Goal: Task Accomplishment & Management: Manage account settings

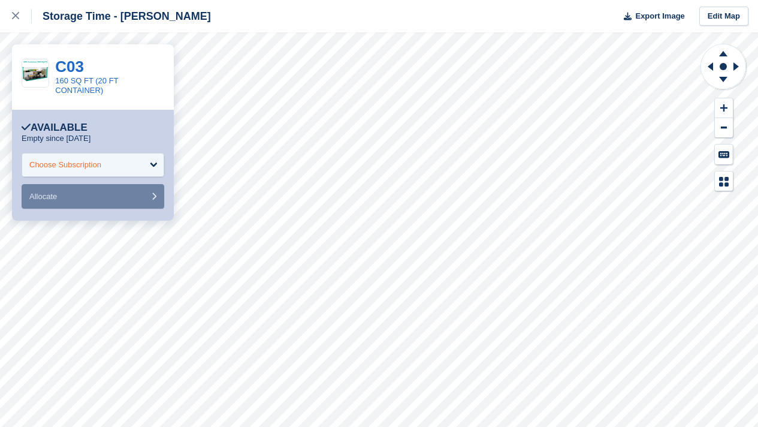
click at [107, 160] on div "Choose Subscription" at bounding box center [93, 165] width 143 height 24
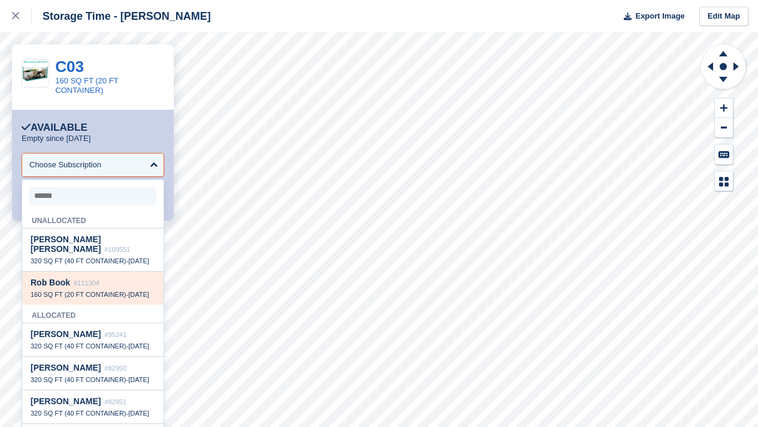
click at [92, 288] on div "Rob Book #111304" at bounding box center [93, 283] width 125 height 10
select select "******"
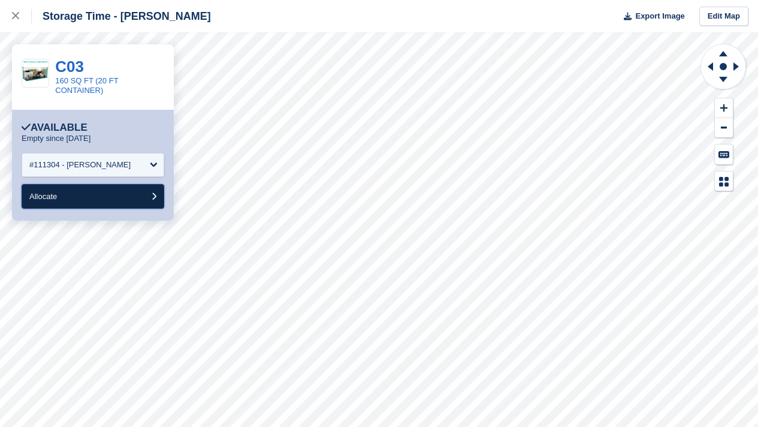
click at [94, 185] on button "Allocate" at bounding box center [93, 196] width 143 height 25
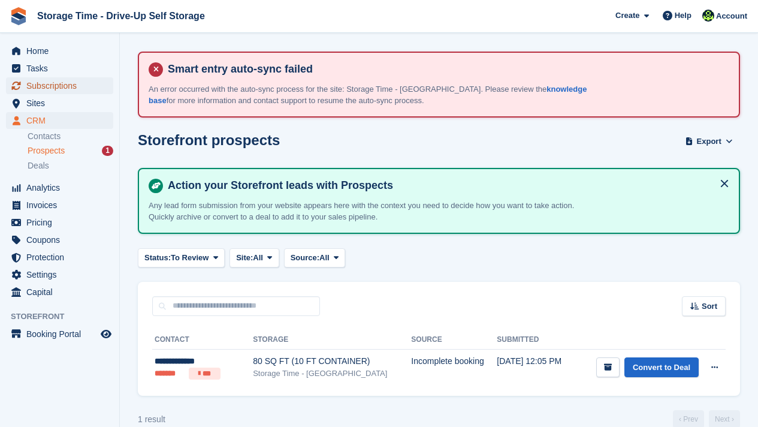
click at [70, 83] on span "Subscriptions" at bounding box center [62, 85] width 72 height 17
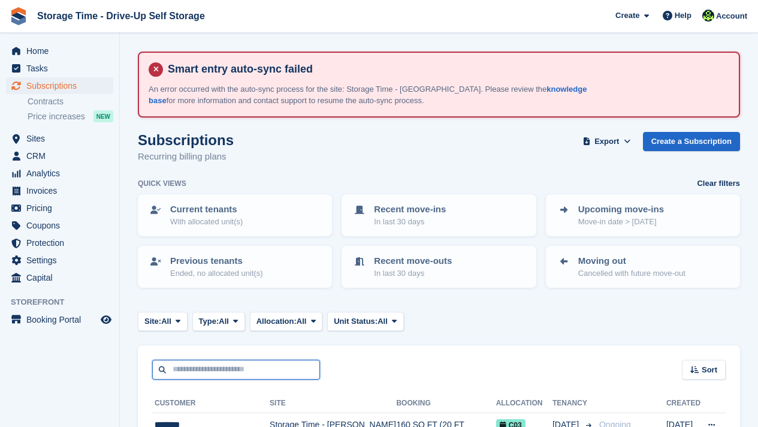
click at [245, 364] on input "text" at bounding box center [236, 370] width 168 height 20
type input "*"
type input "******"
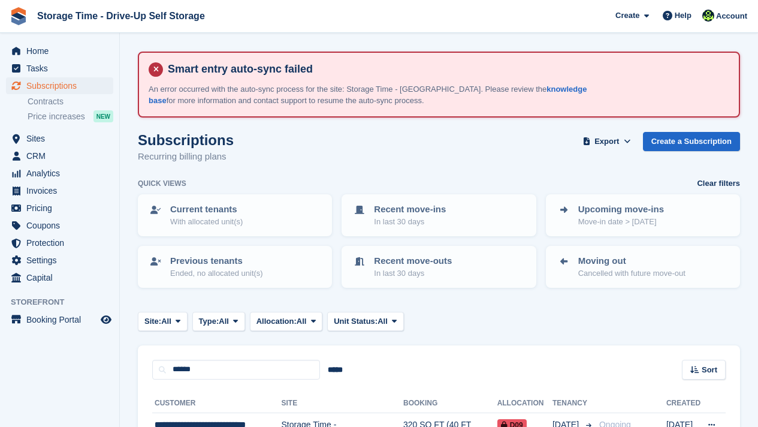
click at [369, 354] on div "****** ***** Sort Sort by Customer name Date created Move in date Move out date…" at bounding box center [439, 362] width 603 height 34
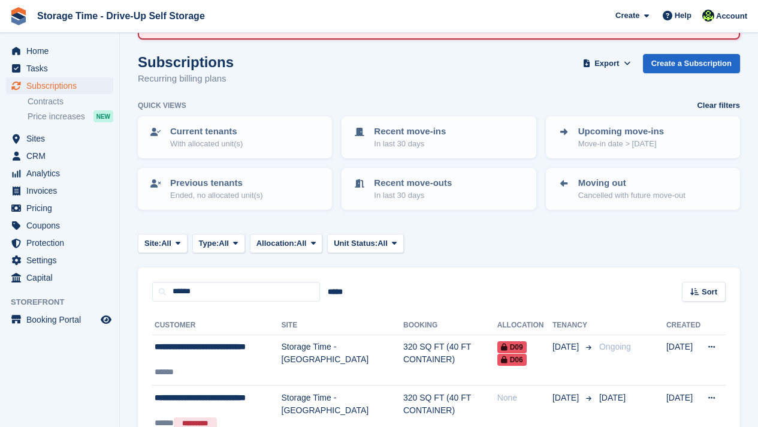
scroll to position [96, 0]
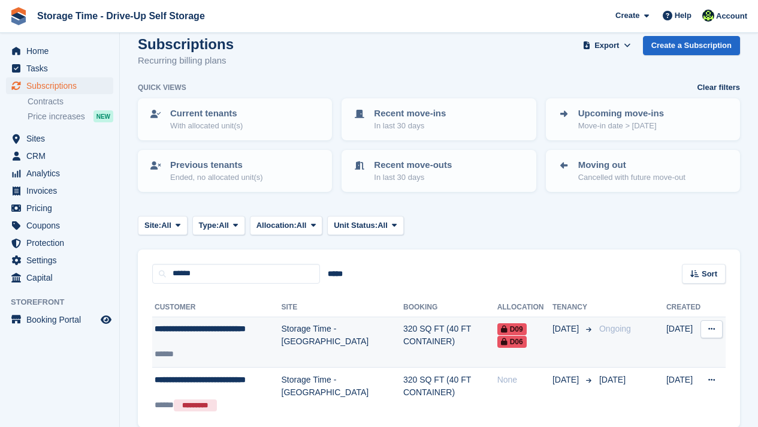
click at [424, 329] on td "320 SQ FT (40 FT CONTAINER)" at bounding box center [450, 342] width 94 height 51
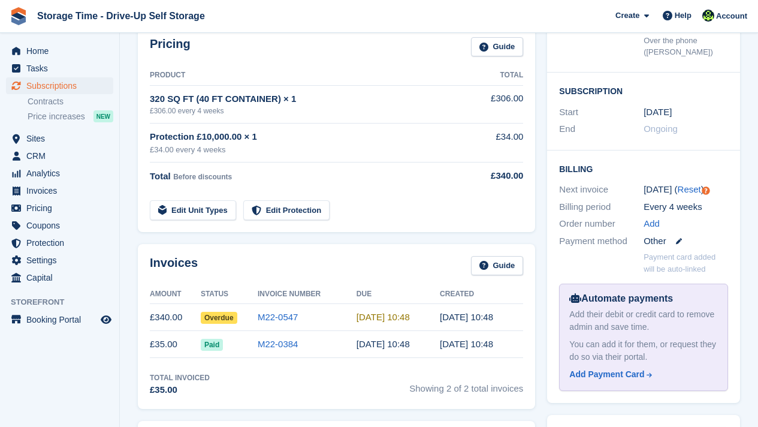
scroll to position [336, 0]
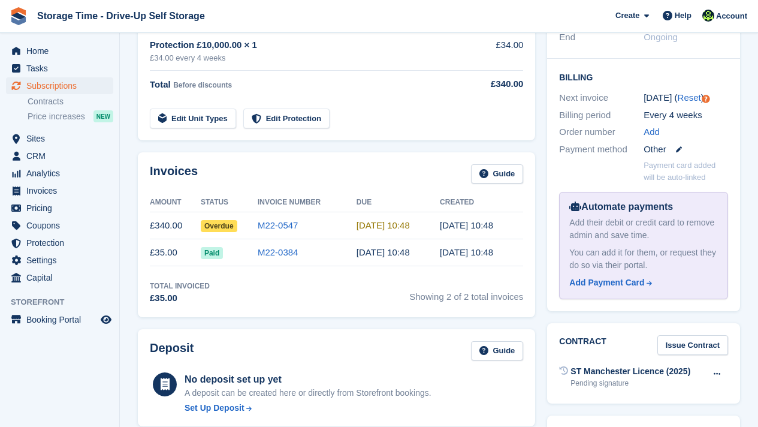
scroll to position [408, 0]
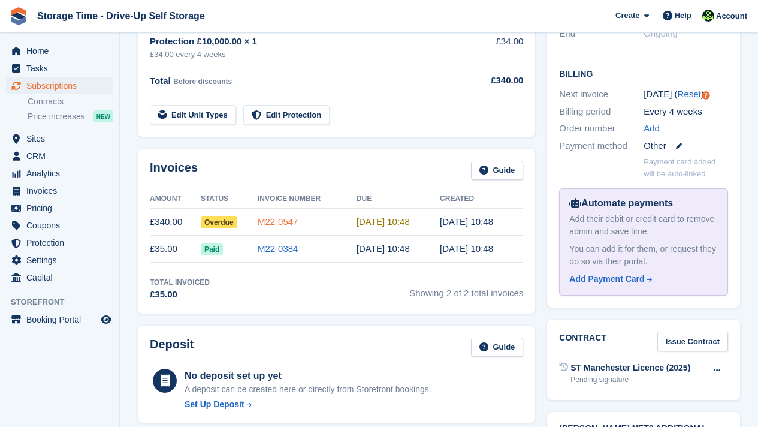
click at [275, 218] on link "M22-0547" at bounding box center [278, 221] width 41 height 10
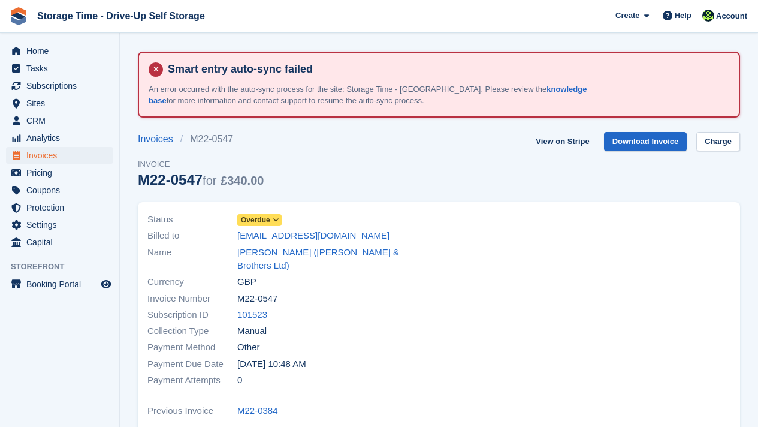
click at [257, 219] on span "Overdue" at bounding box center [255, 220] width 29 height 11
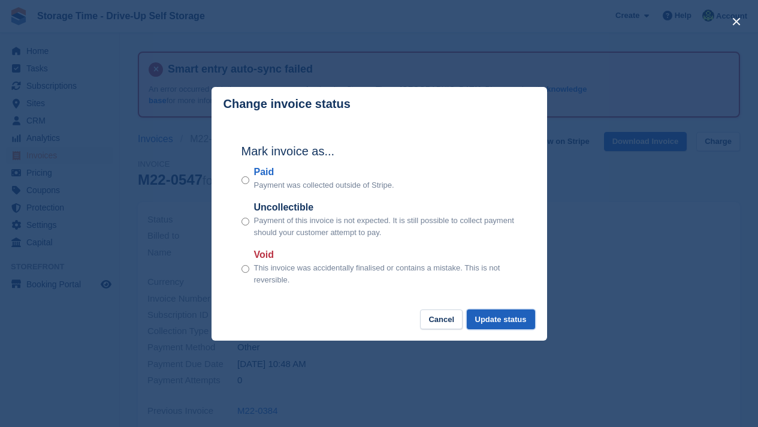
click at [492, 317] on button "Update status" at bounding box center [501, 319] width 68 height 20
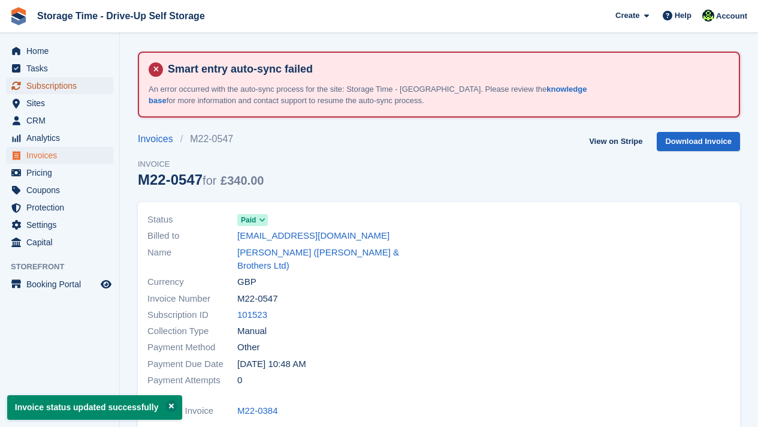
click at [41, 82] on span "Subscriptions" at bounding box center [62, 85] width 72 height 17
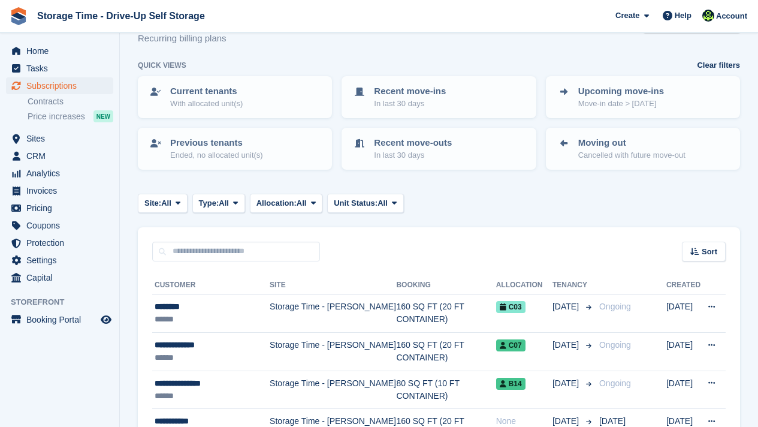
scroll to position [120, 0]
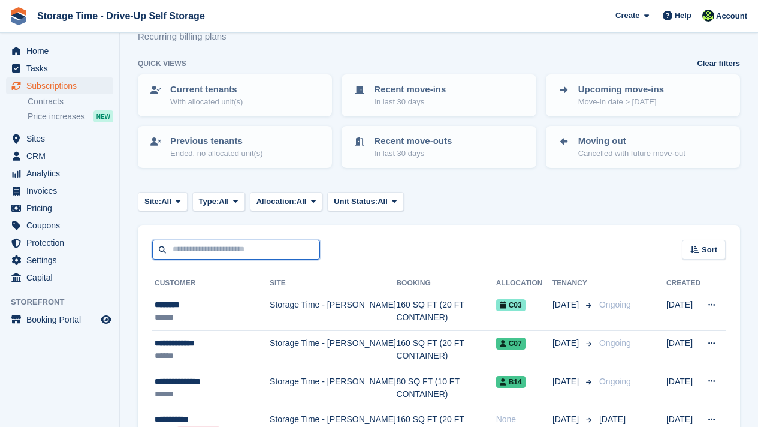
click at [226, 252] on input "text" at bounding box center [236, 250] width 168 height 20
type input "********"
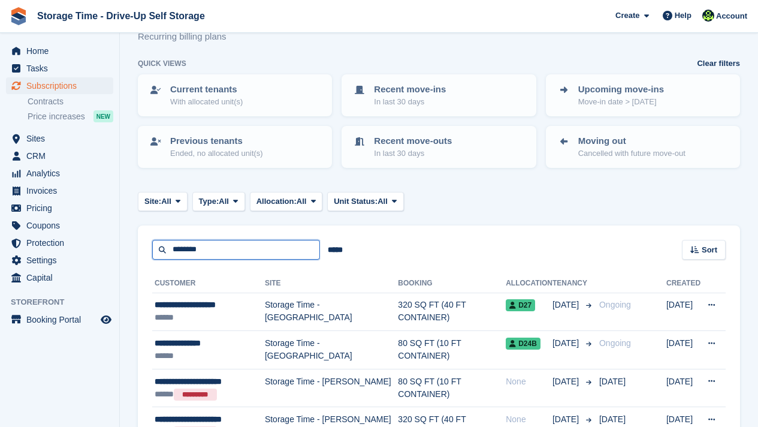
click at [260, 249] on input "********" at bounding box center [236, 250] width 168 height 20
type input "*"
type input "******"
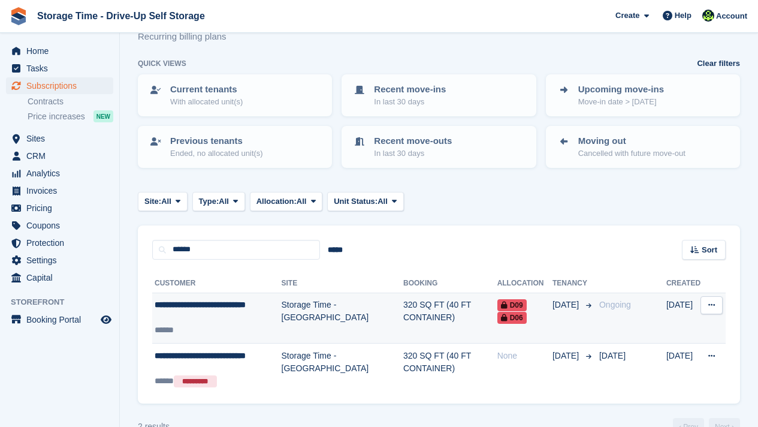
click at [403, 315] on td "320 SQ FT (40 FT CONTAINER)" at bounding box center [450, 318] width 94 height 51
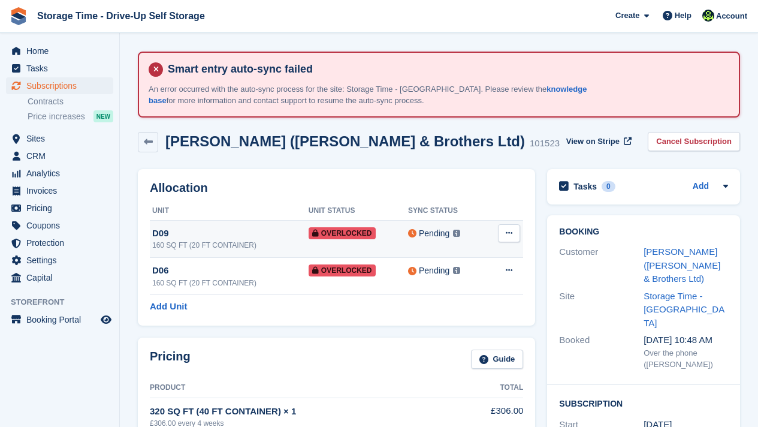
click at [513, 236] on button at bounding box center [509, 233] width 22 height 18
click at [486, 249] on p "Remove Overlock" at bounding box center [463, 257] width 104 height 16
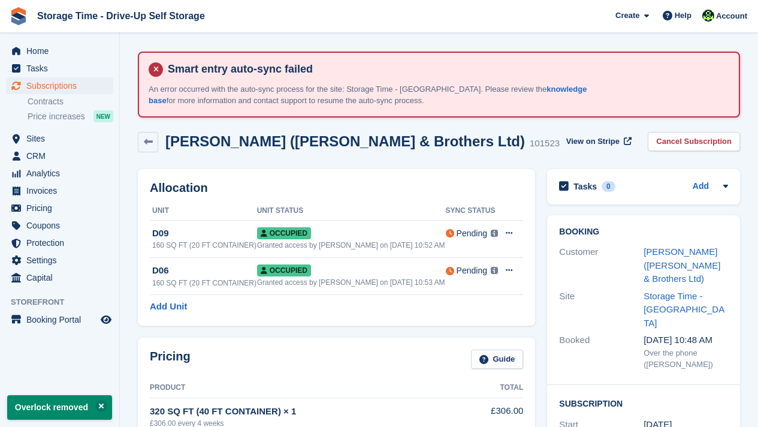
click at [411, 185] on h2 "Allocation" at bounding box center [336, 188] width 373 height 14
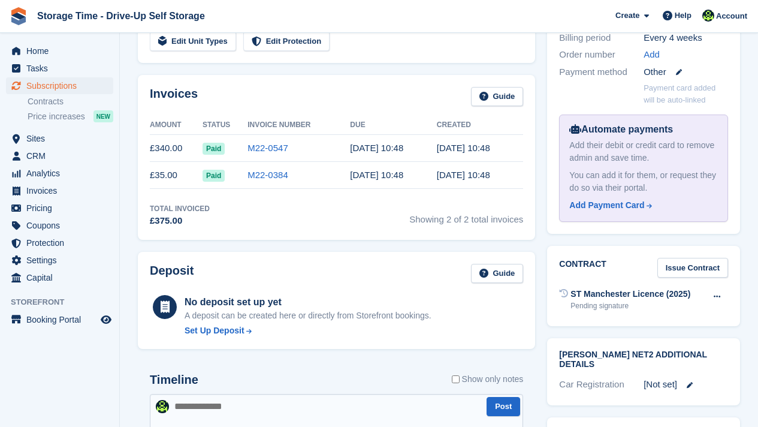
scroll to position [480, 0]
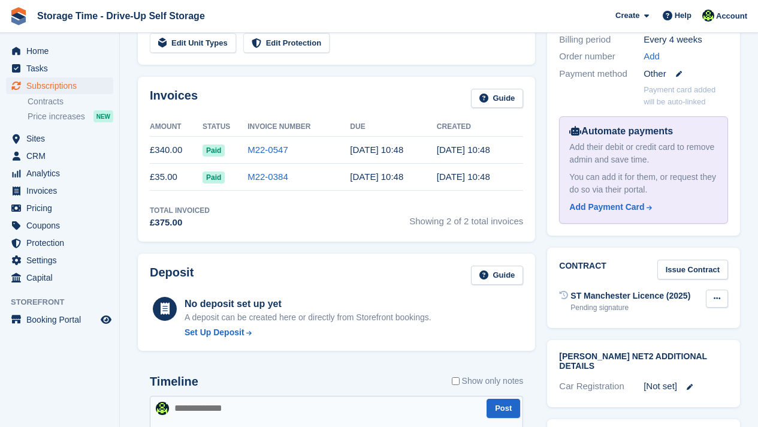
click at [717, 294] on icon at bounding box center [717, 298] width 7 height 8
click at [615, 287] on div "ST Manchester Licence (2025) Pending signature Void contract" at bounding box center [643, 301] width 169 height 29
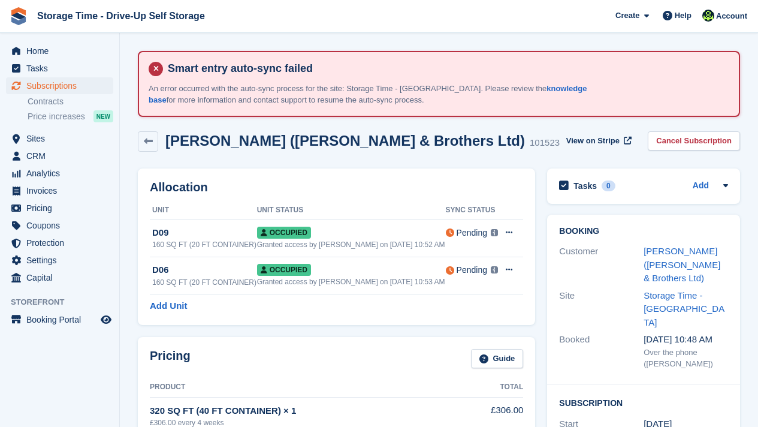
scroll to position [0, 0]
click at [656, 257] on link "Mohammad Safdar (Hamza Toher & Brothers Ltd)" at bounding box center [682, 264] width 77 height 37
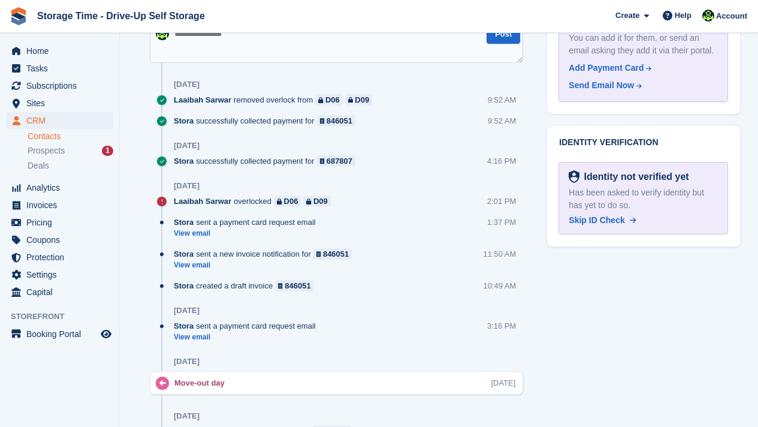
scroll to position [959, 0]
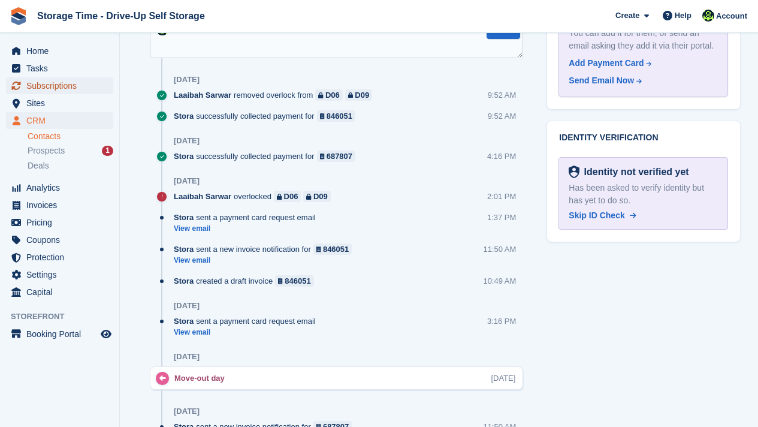
click at [73, 86] on span "Subscriptions" at bounding box center [62, 85] width 72 height 17
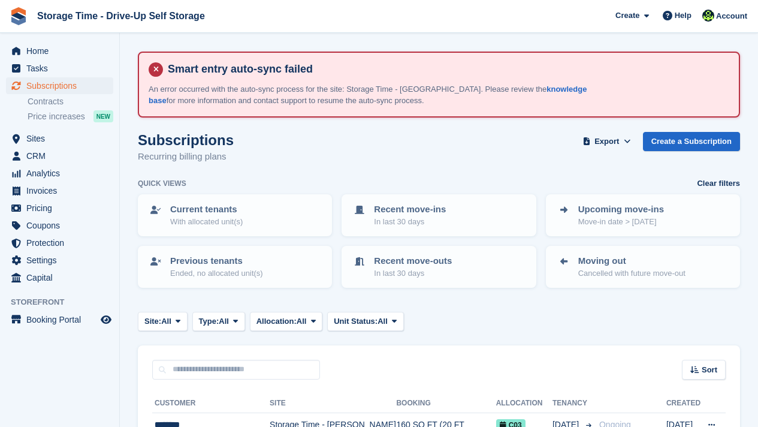
click at [260, 158] on div "Subscriptions Recurring billing plans Export Export Subscriptions Export a CSV …" at bounding box center [439, 155] width 603 height 46
click at [187, 369] on input "text" at bounding box center [236, 370] width 168 height 20
type input "******"
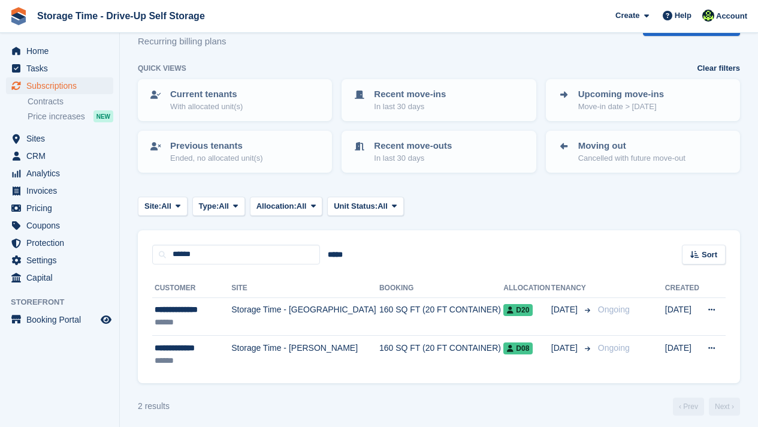
scroll to position [122, 0]
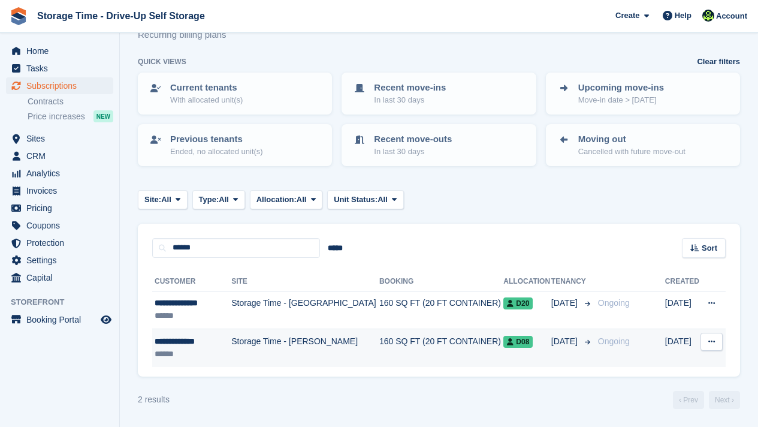
click at [379, 348] on td "160 SQ FT (20 FT CONTAINER)" at bounding box center [441, 348] width 124 height 38
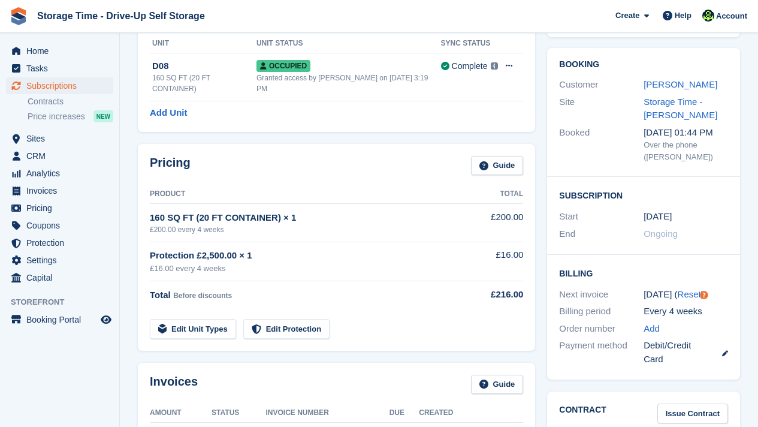
scroll to position [165, 0]
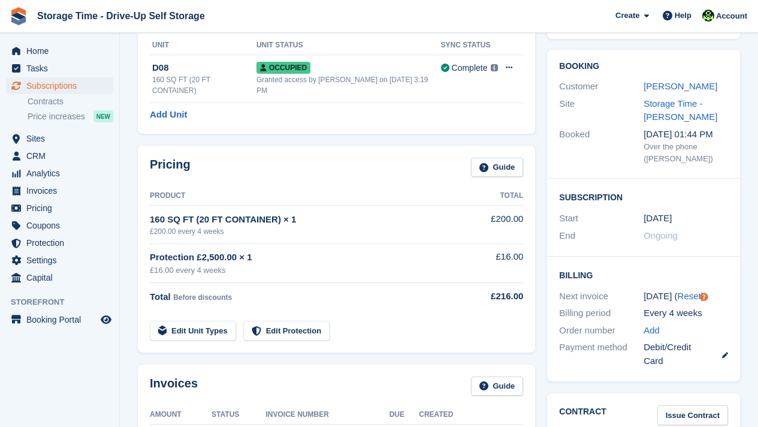
click at [679, 80] on div "Tiegan Rooney" at bounding box center [686, 87] width 85 height 14
click at [678, 84] on link "[PERSON_NAME]" at bounding box center [681, 86] width 74 height 10
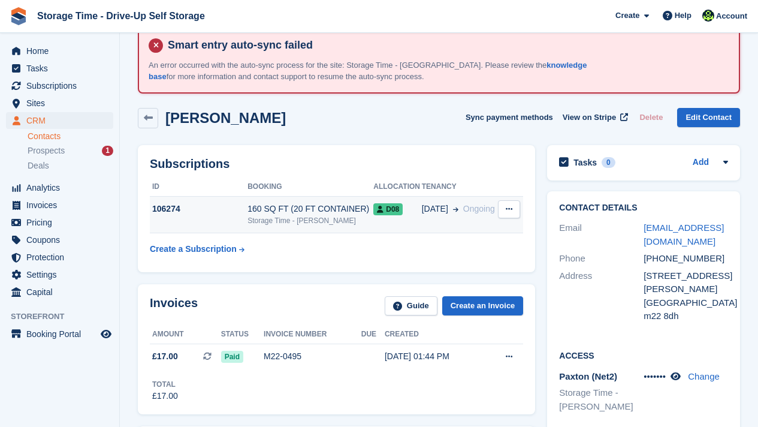
scroll to position [48, 0]
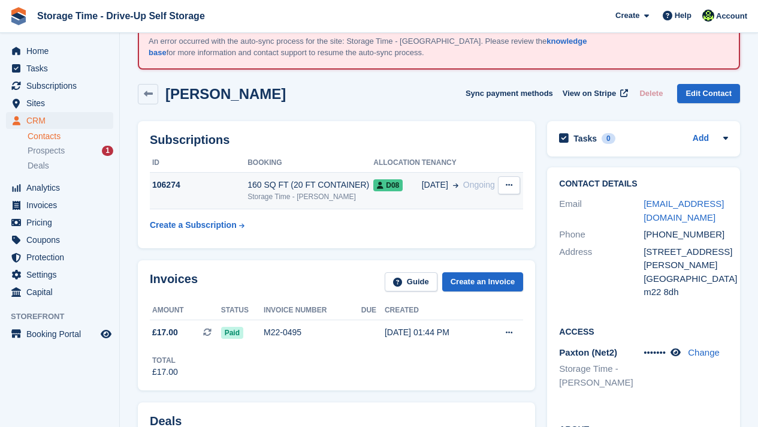
click at [303, 193] on div "Storage Time - [PERSON_NAME]" at bounding box center [311, 196] width 126 height 11
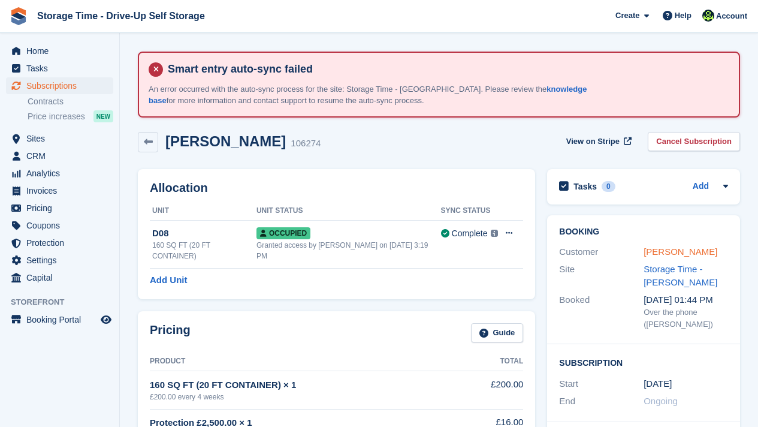
click at [649, 254] on link "[PERSON_NAME]" at bounding box center [681, 251] width 74 height 10
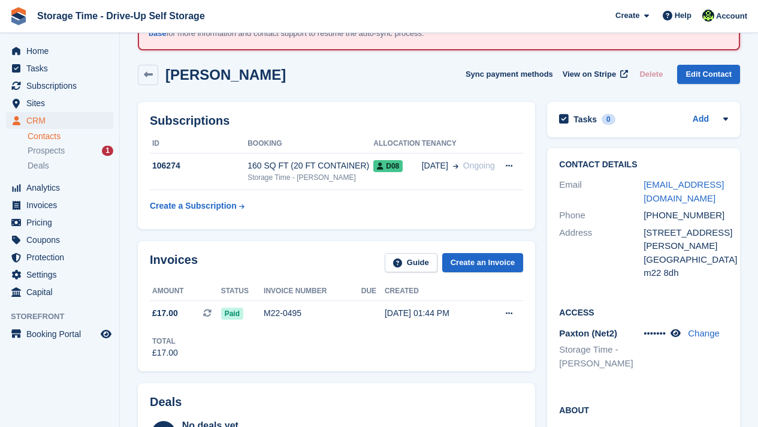
scroll to position [72, 0]
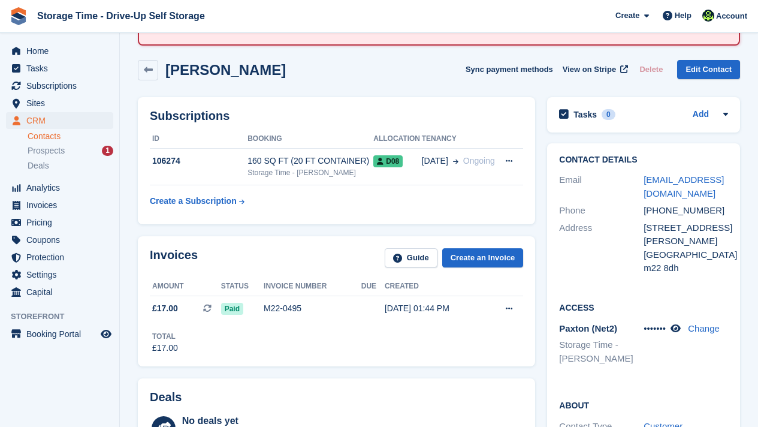
click at [625, 288] on div "Contact Details Email tiegandianexx@outlook.com Phone +447305302743 Address 113…" at bounding box center [643, 216] width 193 height 146
click at [604, 281] on div "Contact Details Email tiegandianexx@outlook.com Phone +447305302743 Address 113…" at bounding box center [643, 216] width 193 height 146
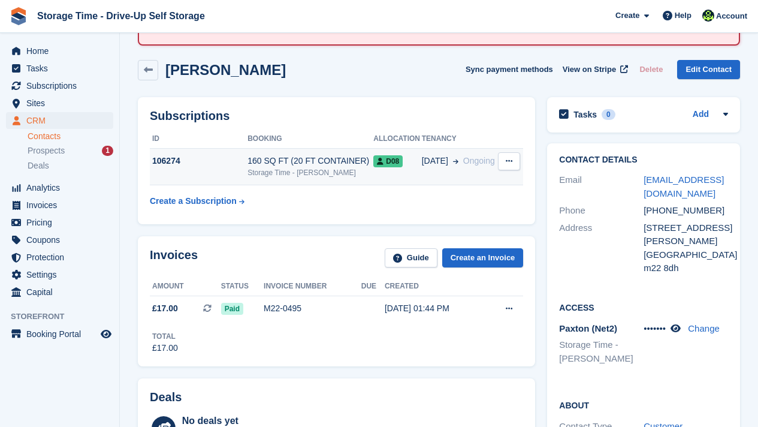
click at [342, 168] on div "Storage Time - [PERSON_NAME]" at bounding box center [311, 172] width 126 height 11
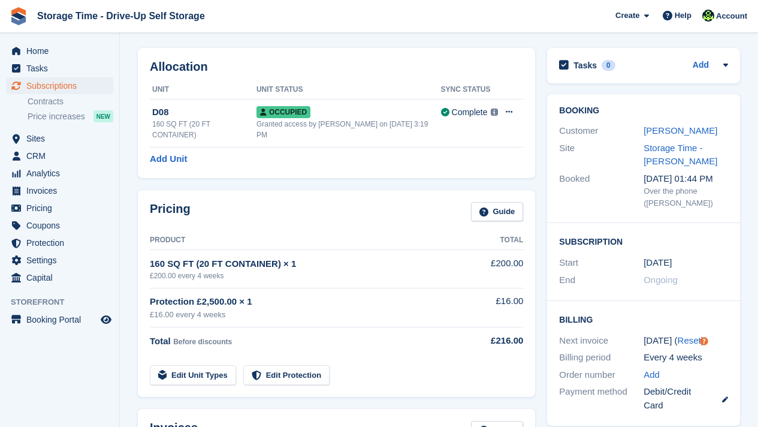
scroll to position [144, 0]
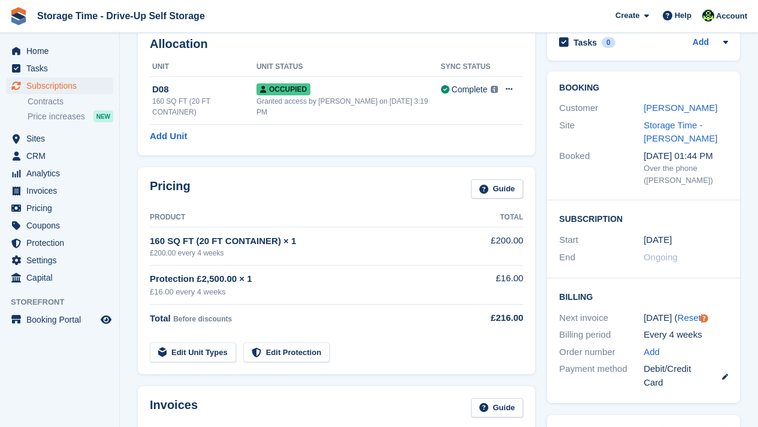
click at [644, 83] on h2 "Booking" at bounding box center [643, 88] width 169 height 10
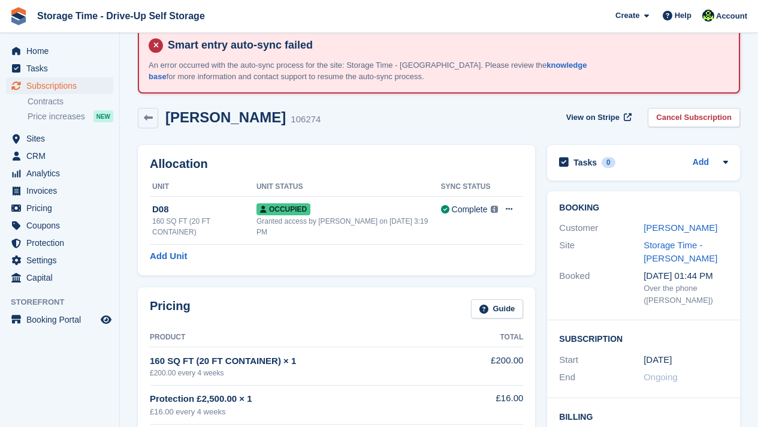
scroll to position [0, 0]
